Goal: Information Seeking & Learning: Check status

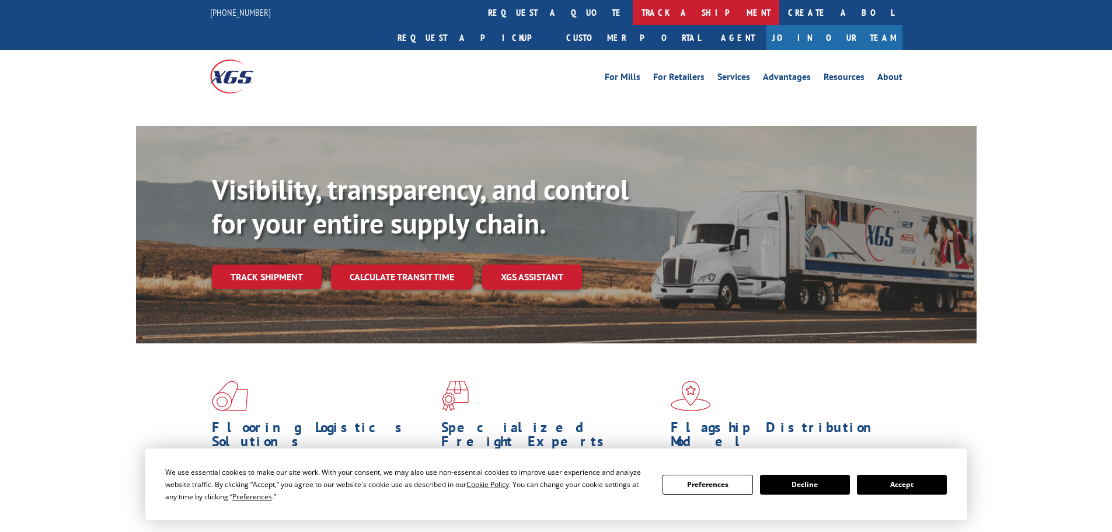
click at [633, 16] on link "track a shipment" at bounding box center [706, 12] width 147 height 25
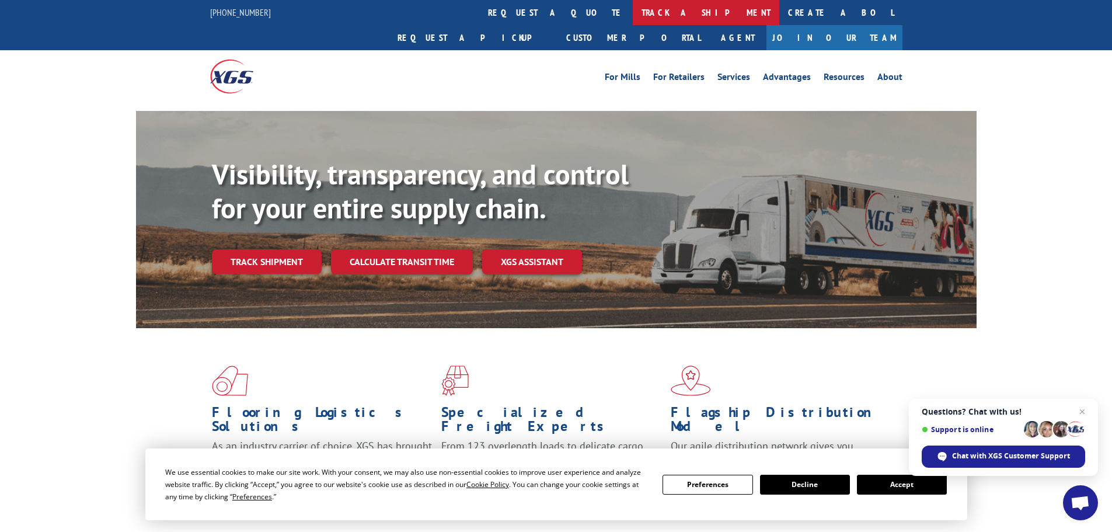
click at [633, 12] on link "track a shipment" at bounding box center [706, 12] width 147 height 25
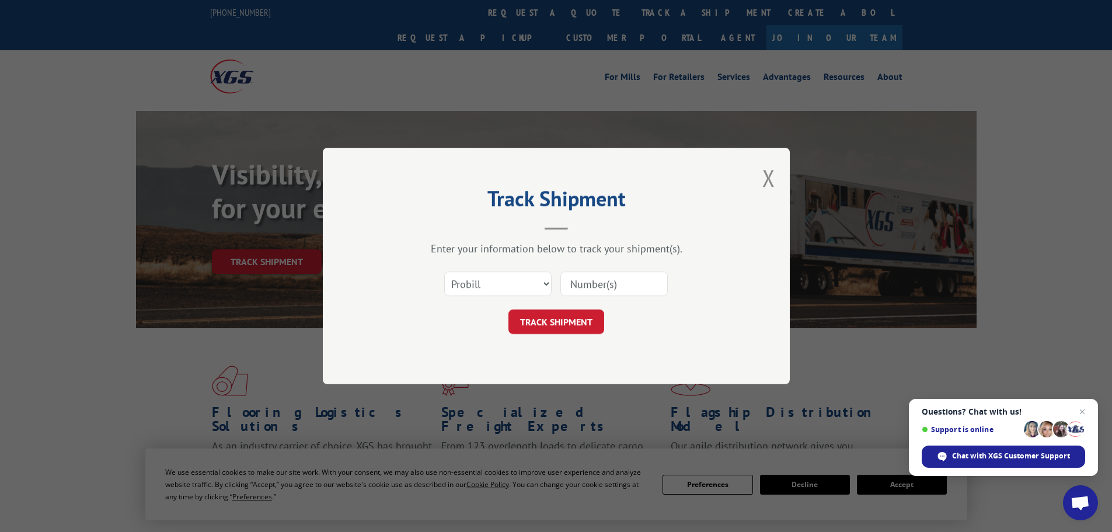
paste input "16755218"
type input "16755218"
click at [566, 331] on button "TRACK SHIPMENT" at bounding box center [557, 321] width 96 height 25
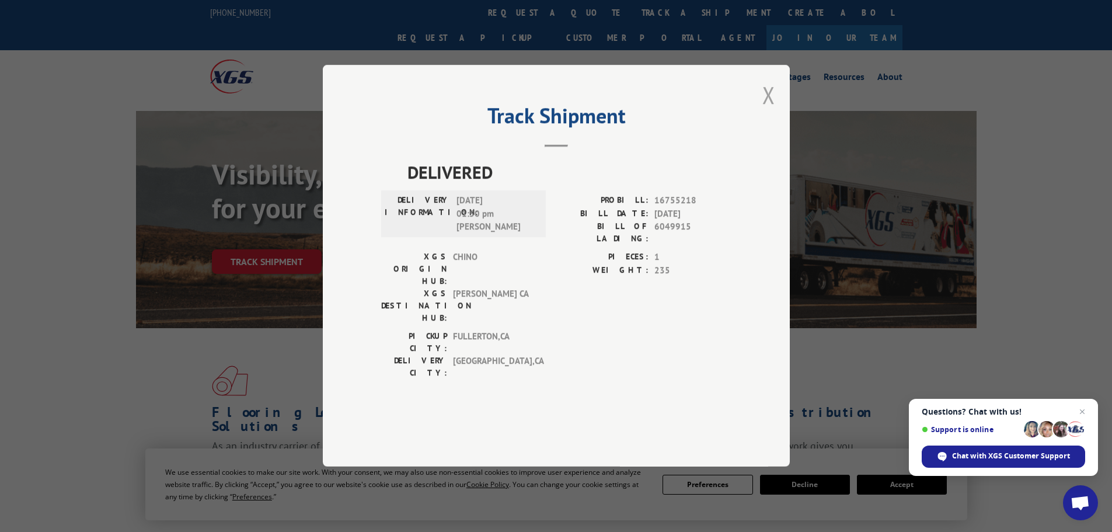
click at [770, 110] on button "Close modal" at bounding box center [769, 94] width 13 height 31
